Goal: Check status: Check status

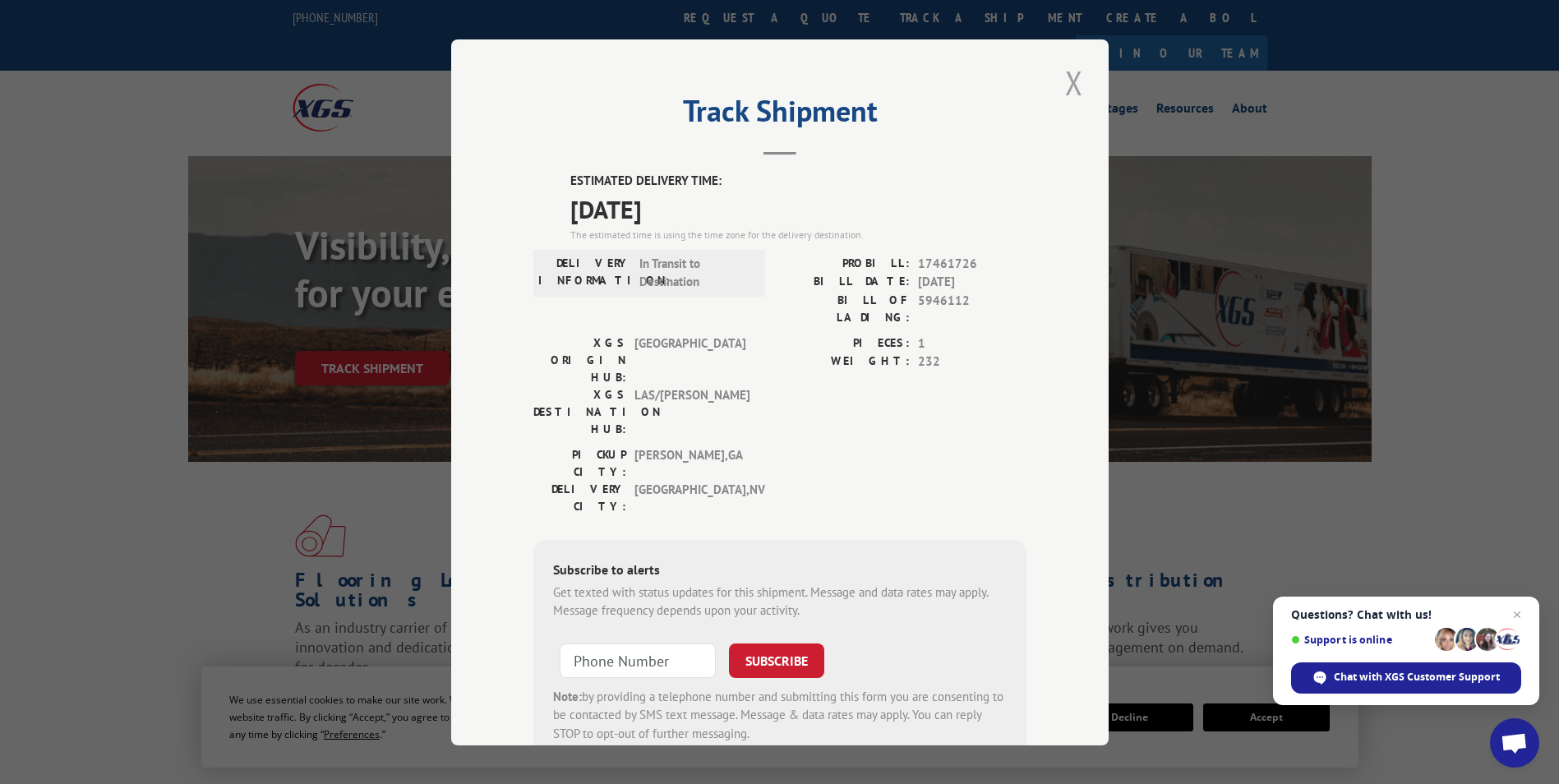
click at [1061, 79] on button "Close modal" at bounding box center [1075, 83] width 28 height 45
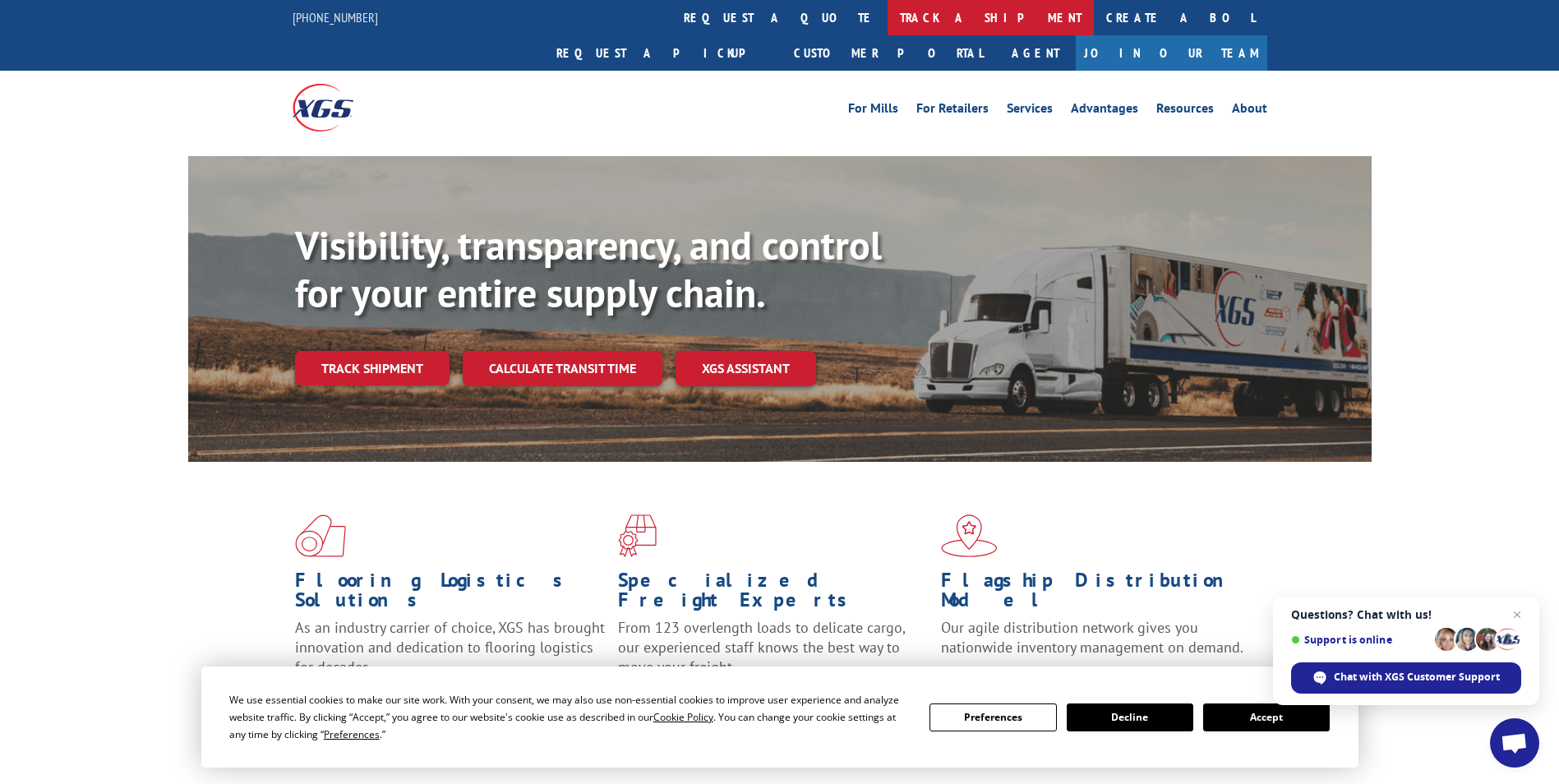
click at [888, 18] on link "track a shipment" at bounding box center [991, 18] width 206 height 35
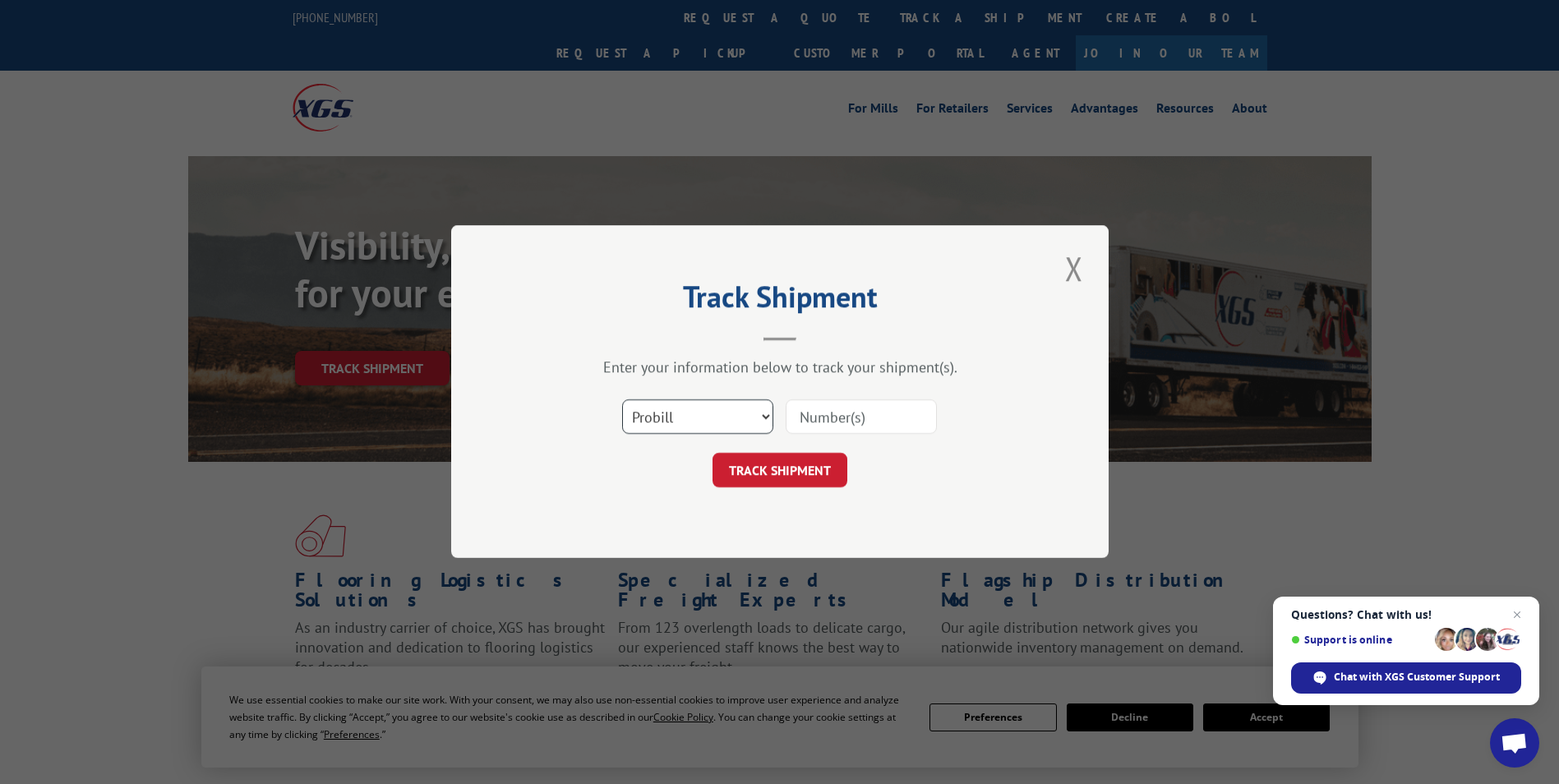
drag, startPoint x: 737, startPoint y: 416, endPoint x: 733, endPoint y: 433, distance: 17.5
click at [737, 416] on select "Select category... Probill BOL PO" at bounding box center [698, 417] width 151 height 34
select select "po"
click at [623, 400] on select "Select category... Probill BOL PO" at bounding box center [698, 417] width 151 height 34
click at [886, 420] on input at bounding box center [861, 417] width 151 height 34
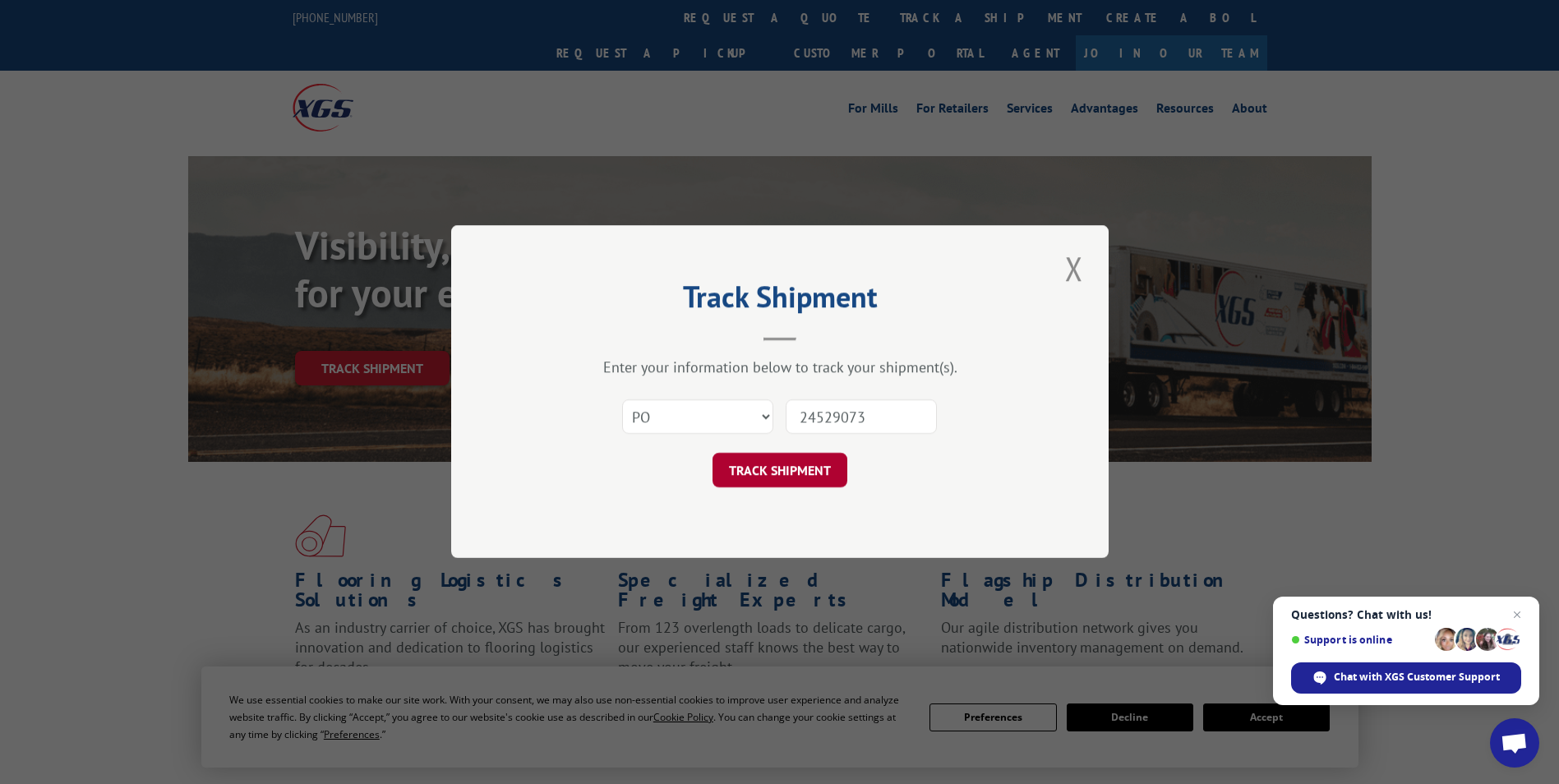
type input "24529073"
click at [833, 471] on button "TRACK SHIPMENT" at bounding box center [780, 470] width 135 height 34
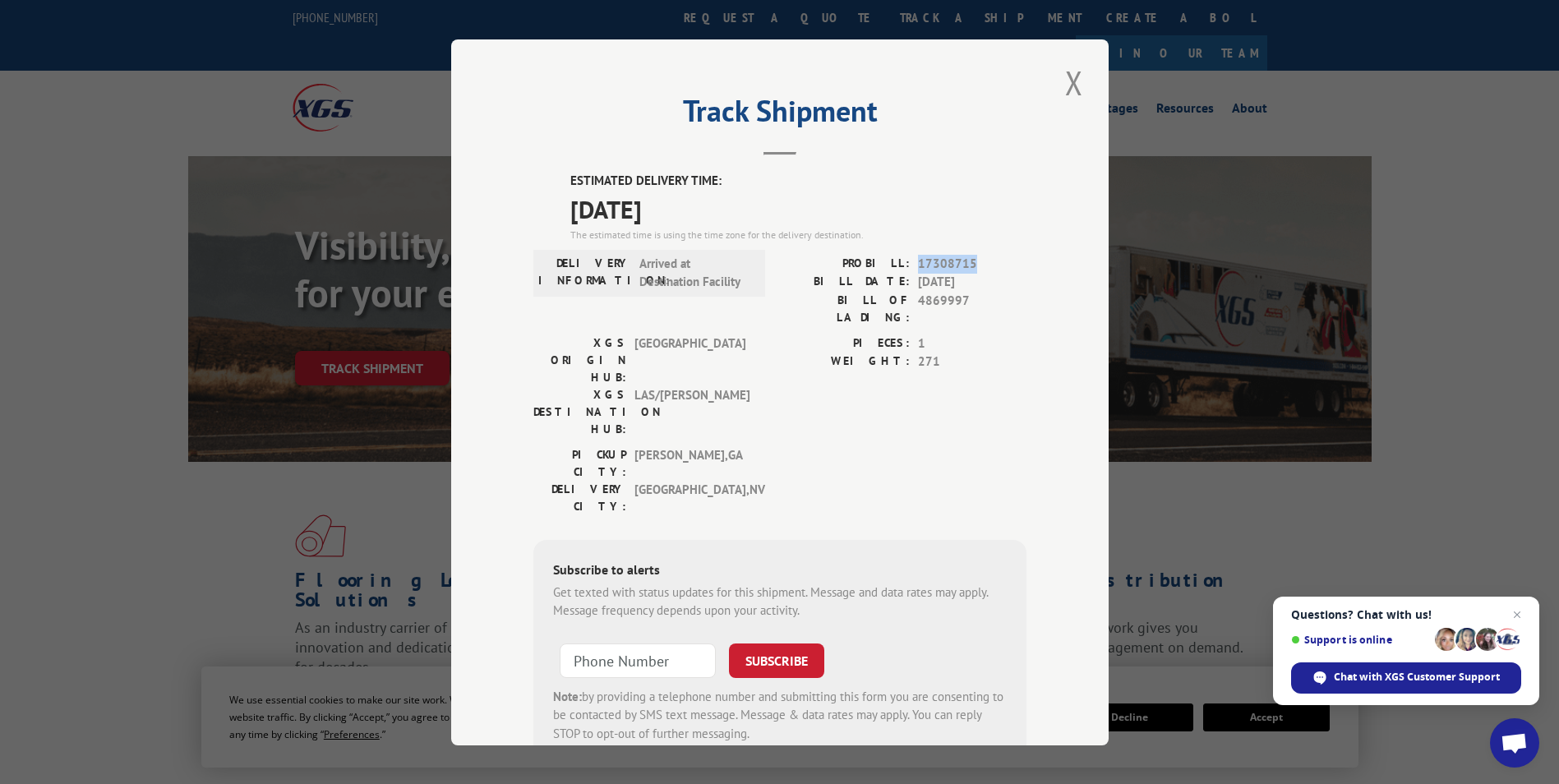
drag, startPoint x: 912, startPoint y: 261, endPoint x: 978, endPoint y: 258, distance: 66.1
click at [978, 258] on span "17308715" at bounding box center [972, 263] width 109 height 19
drag, startPoint x: 978, startPoint y: 258, endPoint x: 960, endPoint y: 263, distance: 18.7
copy span "17308715"
